Goal: Task Accomplishment & Management: Use online tool/utility

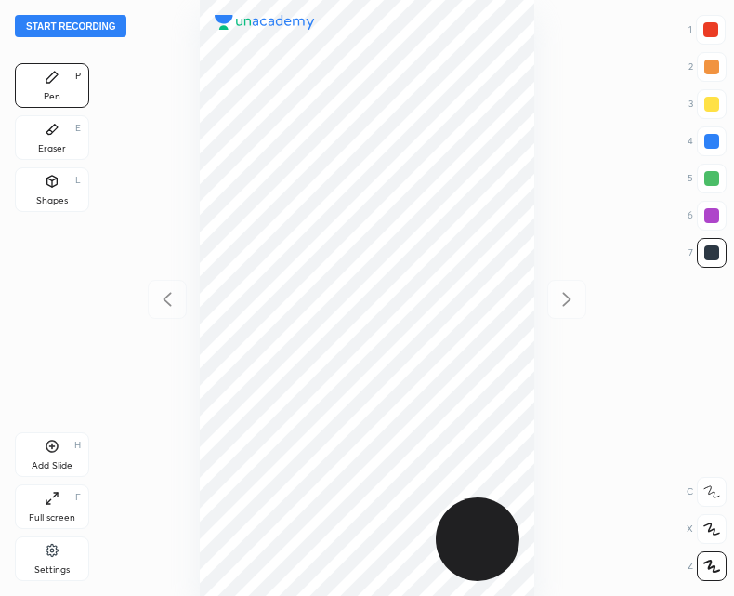
scroll to position [596, 437]
click at [50, 146] on div "Eraser" at bounding box center [52, 148] width 28 height 9
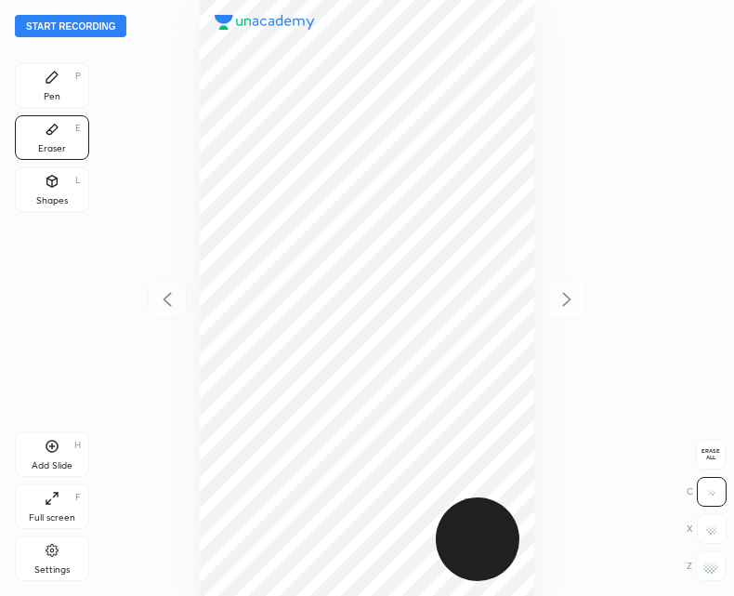
click at [66, 78] on div "Pen P" at bounding box center [52, 85] width 74 height 45
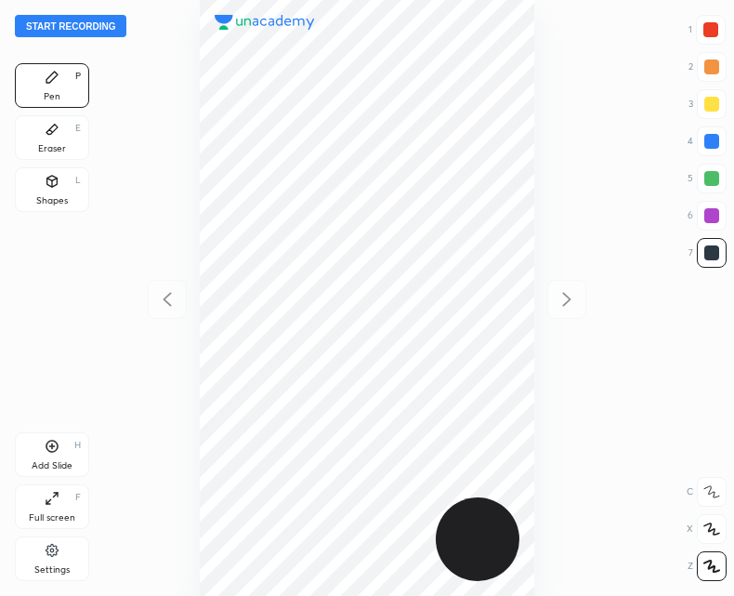
click at [54, 126] on icon at bounding box center [51, 130] width 11 height 10
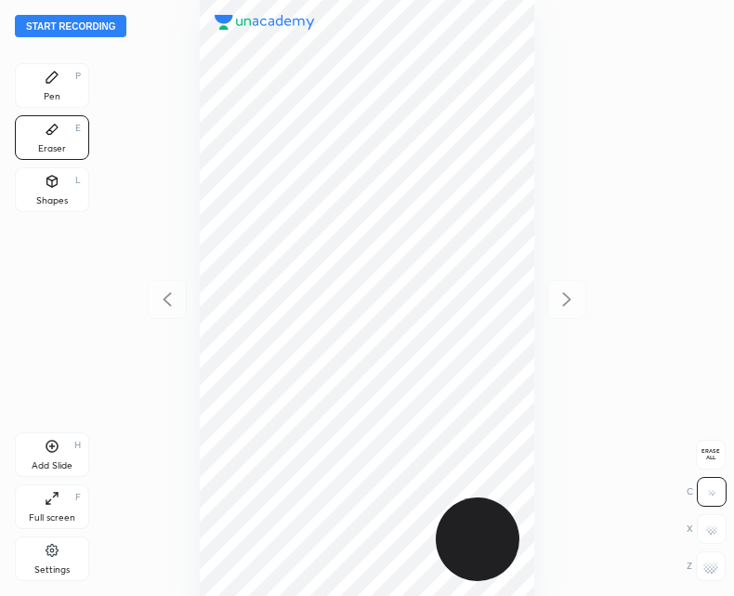
click at [62, 82] on div "Pen P" at bounding box center [52, 85] width 74 height 45
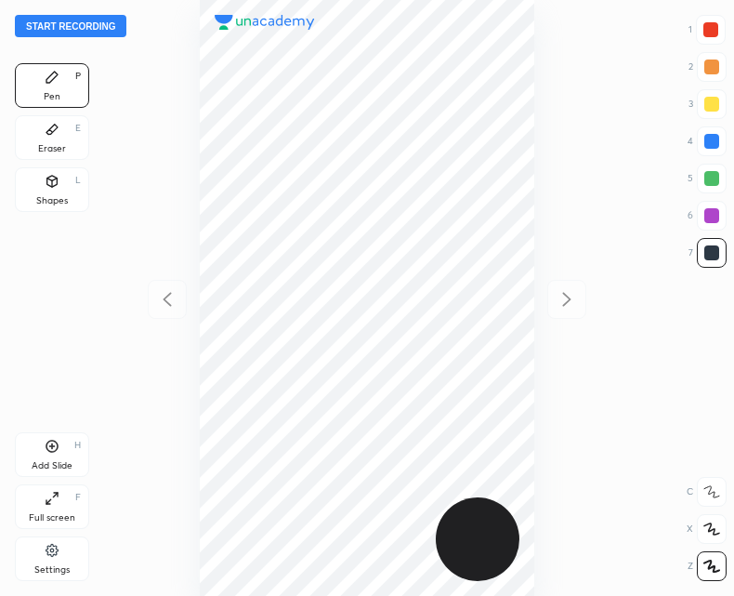
click at [59, 452] on div "Add Slide H" at bounding box center [52, 454] width 74 height 45
click at [163, 308] on icon at bounding box center [167, 299] width 22 height 22
click at [570, 285] on div at bounding box center [566, 299] width 39 height 39
click at [165, 310] on div at bounding box center [167, 299] width 39 height 39
click at [574, 286] on div at bounding box center [566, 299] width 39 height 39
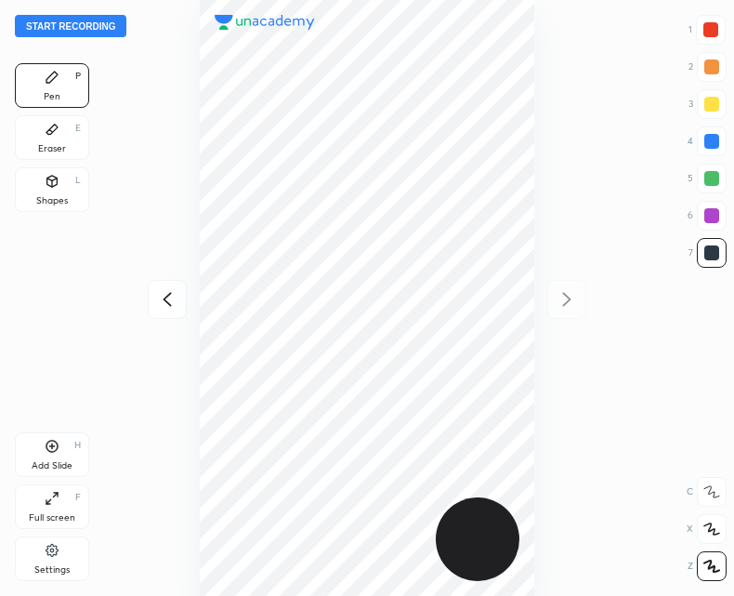
click at [168, 295] on icon at bounding box center [167, 299] width 8 height 14
click at [574, 291] on icon at bounding box center [567, 299] width 22 height 22
click at [170, 314] on div at bounding box center [167, 299] width 39 height 39
click at [563, 304] on icon at bounding box center [567, 299] width 22 height 22
click at [174, 308] on icon at bounding box center [167, 299] width 22 height 22
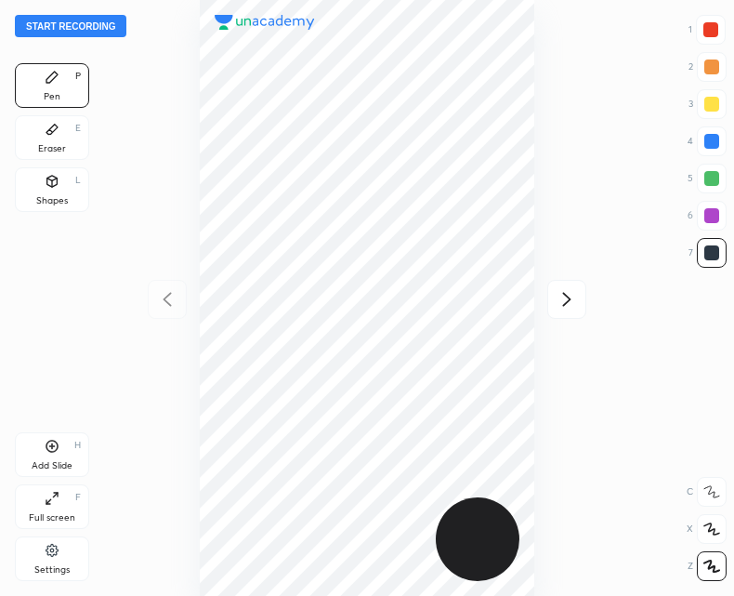
click at [576, 292] on icon at bounding box center [567, 299] width 22 height 22
click at [83, 16] on button "Start recording" at bounding box center [70, 26] width 111 height 22
click at [59, 449] on icon at bounding box center [52, 446] width 15 height 15
click at [164, 308] on icon at bounding box center [167, 299] width 22 height 22
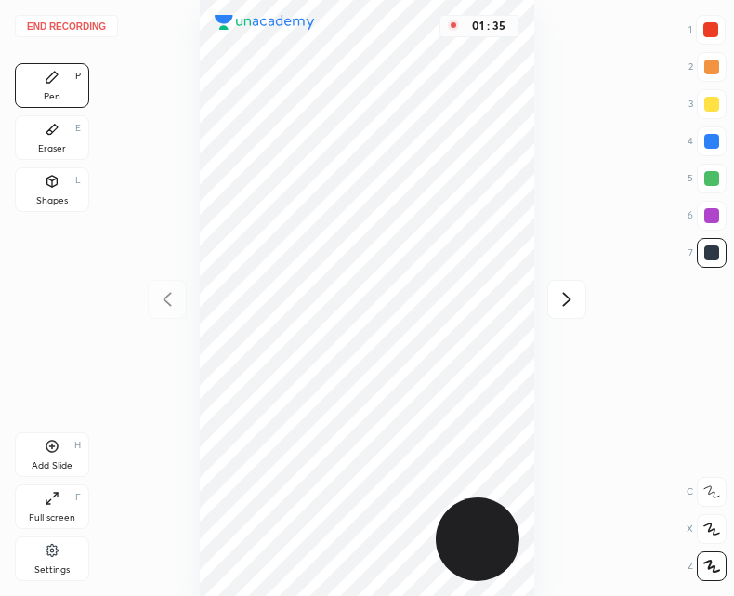
click at [570, 303] on icon at bounding box center [567, 299] width 22 height 22
click at [154, 303] on div at bounding box center [167, 299] width 39 height 39
click at [38, 453] on div "Add Slide H" at bounding box center [52, 454] width 74 height 45
click at [169, 304] on icon at bounding box center [167, 299] width 8 height 14
click at [544, 287] on div "02 : 03" at bounding box center [367, 298] width 437 height 596
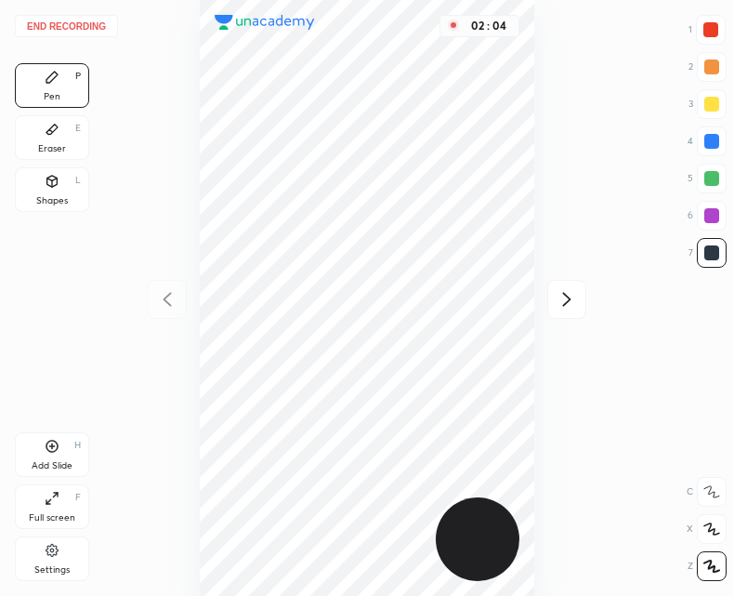
click at [584, 295] on div at bounding box center [566, 299] width 39 height 39
click at [178, 293] on div at bounding box center [167, 299] width 39 height 39
click at [170, 306] on div "02 : 26" at bounding box center [367, 298] width 437 height 596
click at [582, 298] on div at bounding box center [566, 299] width 39 height 39
click at [176, 308] on icon at bounding box center [167, 299] width 22 height 22
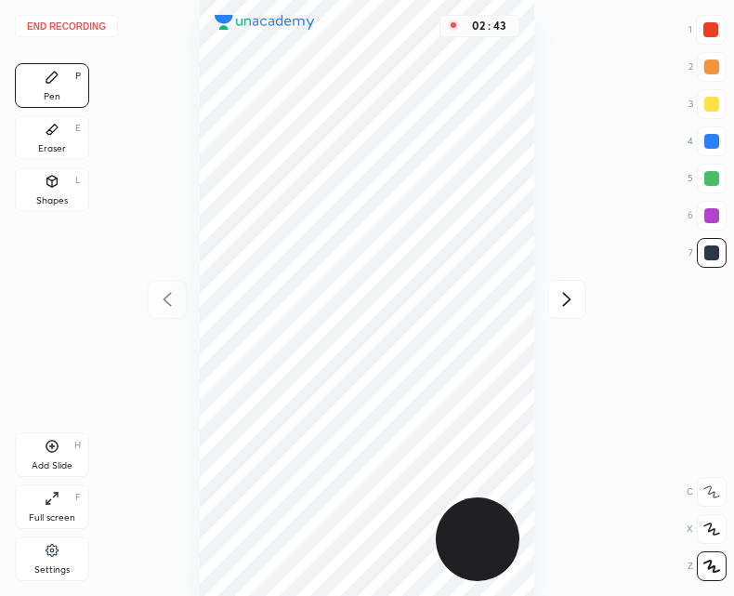
click at [563, 311] on div at bounding box center [566, 299] width 39 height 39
click at [168, 307] on icon at bounding box center [167, 299] width 22 height 22
click at [558, 286] on div at bounding box center [566, 299] width 39 height 39
click at [556, 294] on icon at bounding box center [567, 299] width 22 height 22
click at [178, 298] on div at bounding box center [167, 299] width 39 height 39
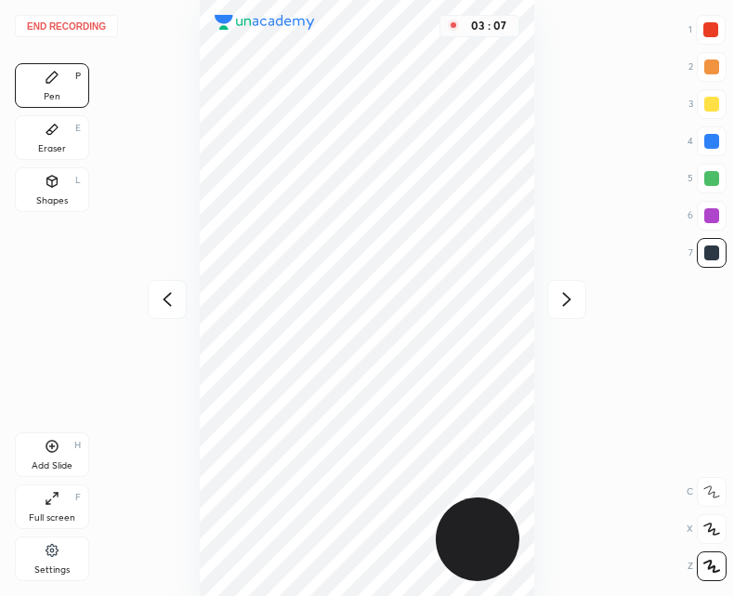
click at [172, 298] on icon at bounding box center [167, 299] width 22 height 22
click at [52, 138] on div "Eraser E" at bounding box center [52, 137] width 74 height 45
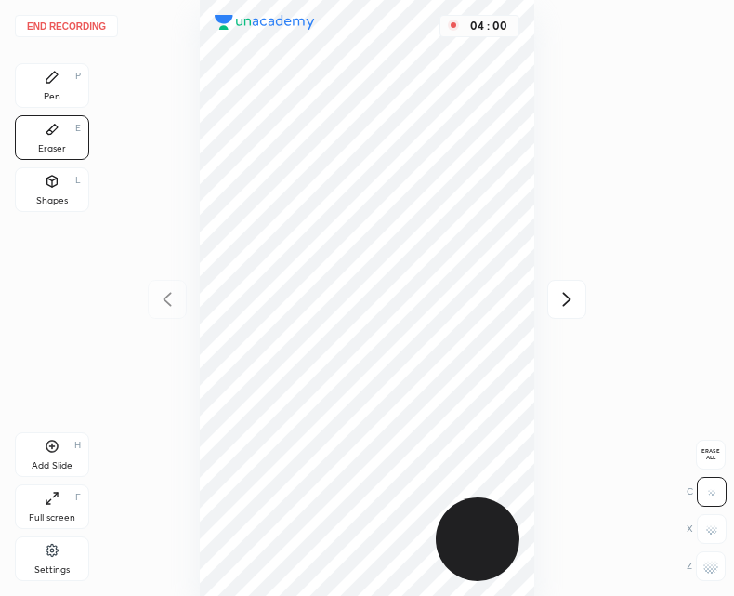
click at [47, 83] on icon at bounding box center [51, 77] width 11 height 11
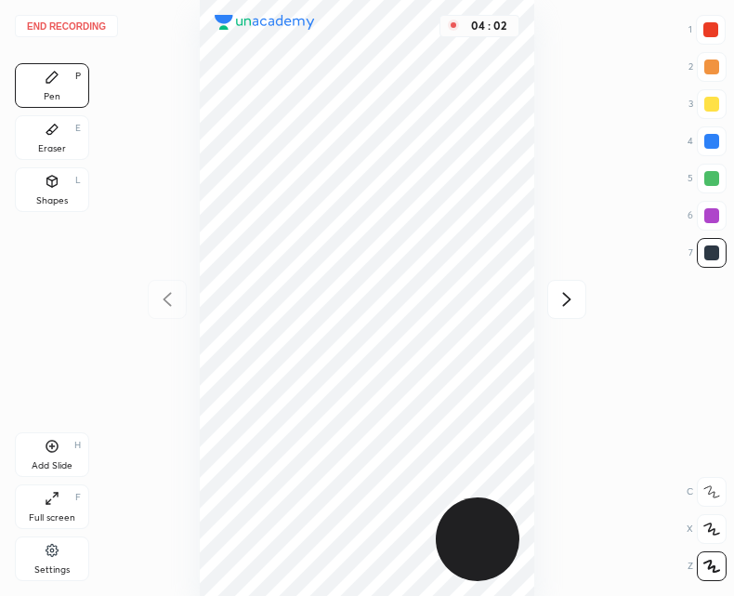
click at [45, 457] on div "Add Slide H" at bounding box center [52, 454] width 74 height 45
click at [181, 266] on div "04 : 07" at bounding box center [367, 298] width 437 height 596
click at [169, 295] on icon at bounding box center [167, 299] width 8 height 14
click at [579, 314] on div at bounding box center [566, 299] width 39 height 39
click at [591, 309] on div "End recording 1 2 3 4 5 6 7 R O A L C X Z Erase all C X Z Pen P Eraser E Shapes…" at bounding box center [367, 298] width 734 height 596
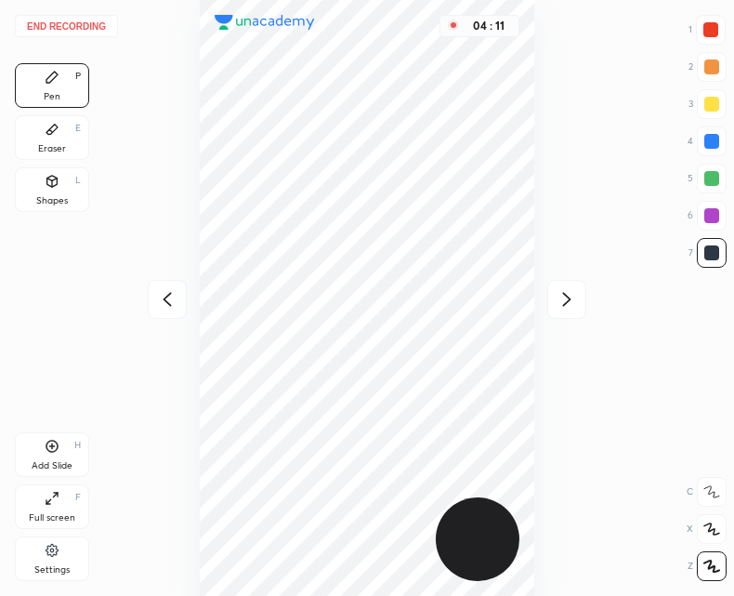
click at [578, 303] on icon at bounding box center [567, 299] width 22 height 22
click at [172, 293] on icon at bounding box center [167, 299] width 22 height 22
click at [170, 301] on icon at bounding box center [167, 299] width 22 height 22
click at [174, 310] on div "04 : 13" at bounding box center [367, 298] width 437 height 596
click at [49, 452] on icon at bounding box center [52, 446] width 15 height 15
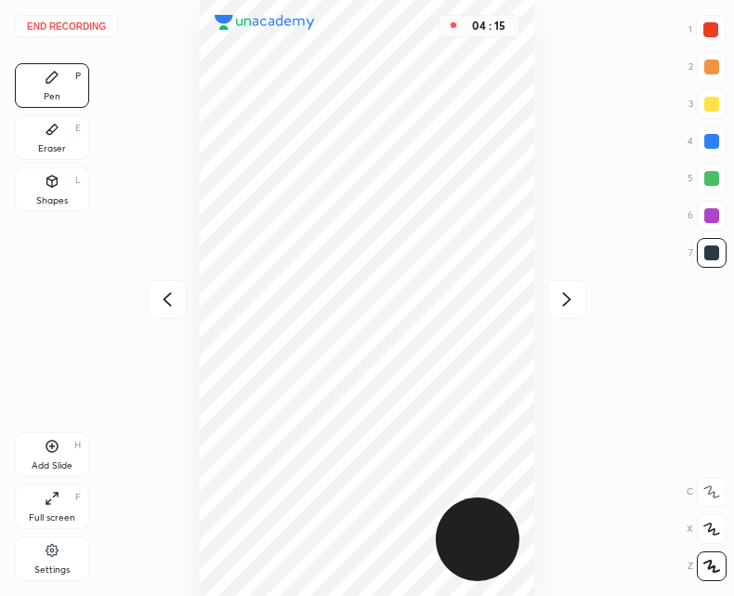
click at [164, 300] on icon at bounding box center [167, 299] width 22 height 22
click at [568, 302] on icon at bounding box center [567, 299] width 8 height 14
click at [156, 283] on div at bounding box center [167, 299] width 39 height 39
click at [564, 301] on icon at bounding box center [567, 299] width 22 height 22
click at [158, 299] on icon at bounding box center [167, 299] width 22 height 22
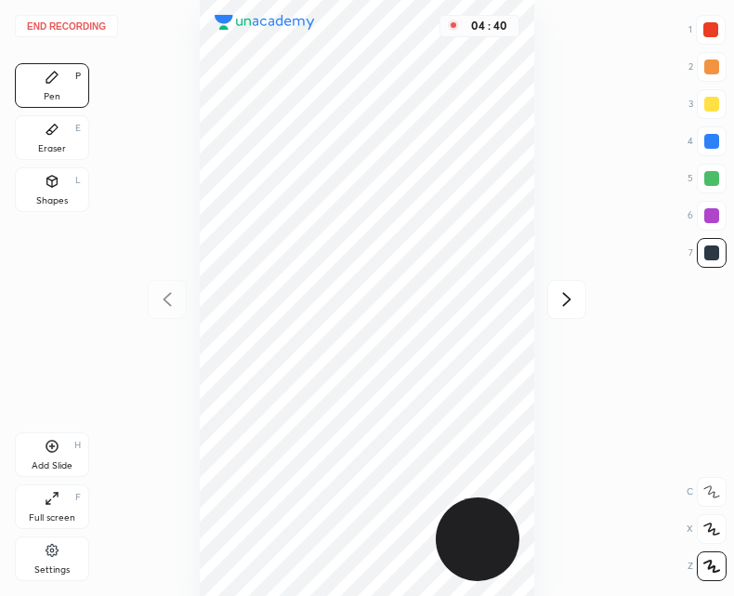
click at [571, 307] on icon at bounding box center [567, 299] width 22 height 22
click at [576, 303] on icon at bounding box center [567, 299] width 22 height 22
click at [73, 23] on button "End recording" at bounding box center [66, 26] width 103 height 22
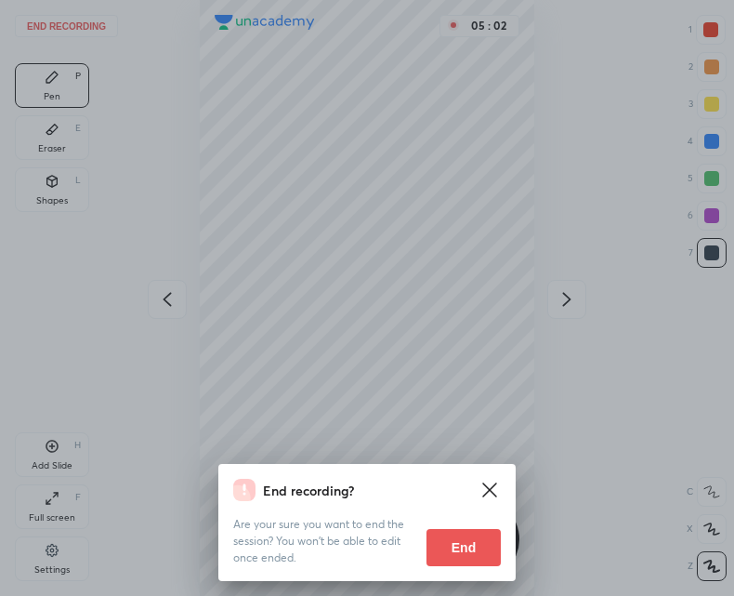
click at [474, 552] on button "End" at bounding box center [463, 547] width 74 height 37
